Goal: Transaction & Acquisition: Book appointment/travel/reservation

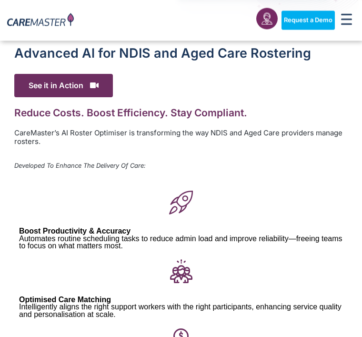
click at [50, 108] on h2 "Reduce Costs. Boost Efficiency. Stay Compliant." at bounding box center [181, 113] width 334 height 12
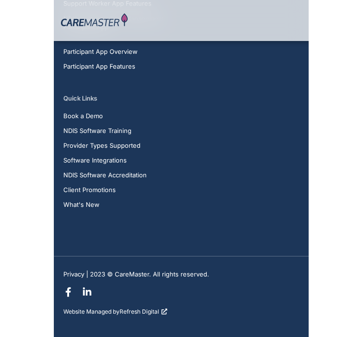
scroll to position [2398, 0]
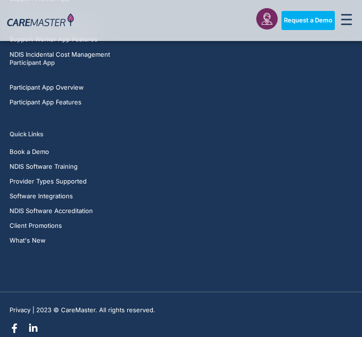
click at [127, 233] on li "Client Promotions" at bounding box center [181, 227] width 343 height 11
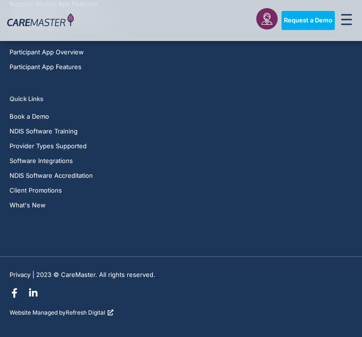
click at [351, 337] on section "Privacy | 2023 © CareMaster. All rights reserved. Facebook-f Linkedin-in Websit…" at bounding box center [181, 299] width 362 height 85
click at [361, 337] on section "Privacy | 2023 © CareMaster. All rights reserved. Facebook-f Linkedin-in Websit…" at bounding box center [181, 299] width 362 height 85
click at [355, 337] on section "Privacy | 2023 © CareMaster. All rights reserved. Facebook-f Linkedin-in Websit…" at bounding box center [181, 299] width 362 height 85
click at [356, 327] on section "Privacy | 2023 © CareMaster. All rights reserved. Facebook-f Linkedin-in Websit…" at bounding box center [181, 299] width 362 height 85
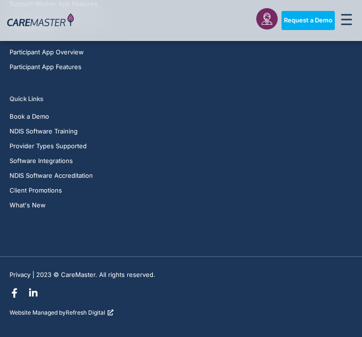
click at [326, 28] on link "Request a Demo" at bounding box center [308, 20] width 53 height 19
